Goal: Transaction & Acquisition: Purchase product/service

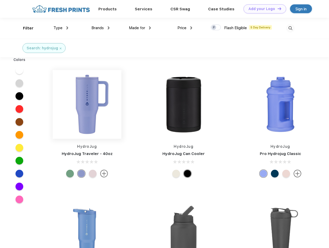
scroll to position [0, 0]
click at [263, 9] on link "Add your Logo Design Tool" at bounding box center [265, 8] width 43 height 9
click at [0, 0] on div "Design Tool" at bounding box center [0, 0] width 0 height 0
click at [277, 9] on link "Add your Logo Design Tool" at bounding box center [265, 8] width 43 height 9
click at [25, 28] on div "Filter" at bounding box center [28, 28] width 11 height 6
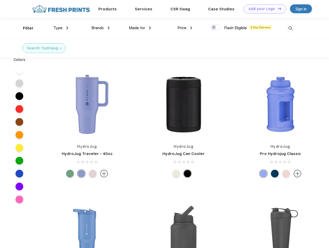
click at [61, 28] on span "Type" at bounding box center [58, 28] width 9 height 5
click at [101, 28] on span "Brands" at bounding box center [98, 28] width 12 height 5
click at [140, 28] on span "Made for" at bounding box center [137, 28] width 16 height 5
click at [185, 28] on span "Price" at bounding box center [182, 28] width 9 height 5
click at [216, 28] on div at bounding box center [216, 28] width 10 height 6
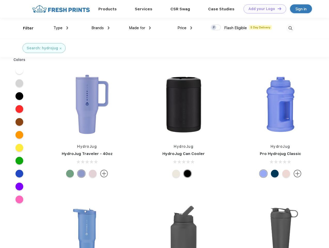
click at [214, 28] on input "checkbox" at bounding box center [212, 25] width 3 height 3
click at [291, 28] on img at bounding box center [291, 28] width 9 height 9
